Goal: Task Accomplishment & Management: Manage account settings

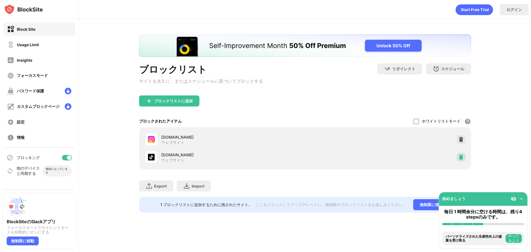
click at [461, 157] on img at bounding box center [462, 157] width 6 height 6
